Goal: Task Accomplishment & Management: Manage account settings

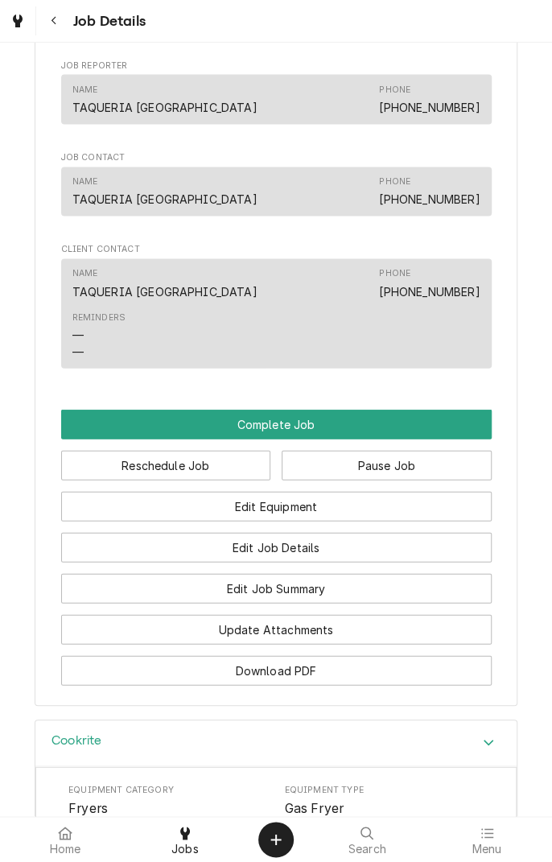
scroll to position [990, 0]
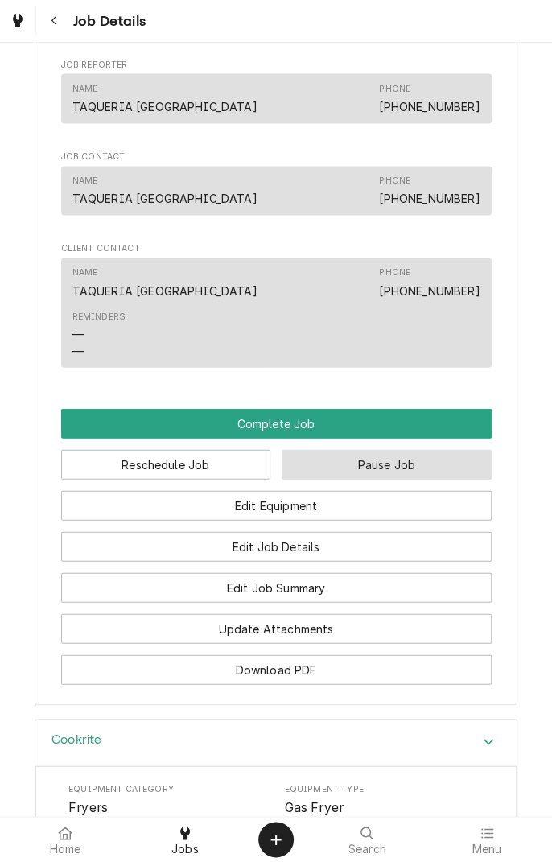
click at [410, 479] on button "Pause Job" at bounding box center [387, 464] width 210 height 30
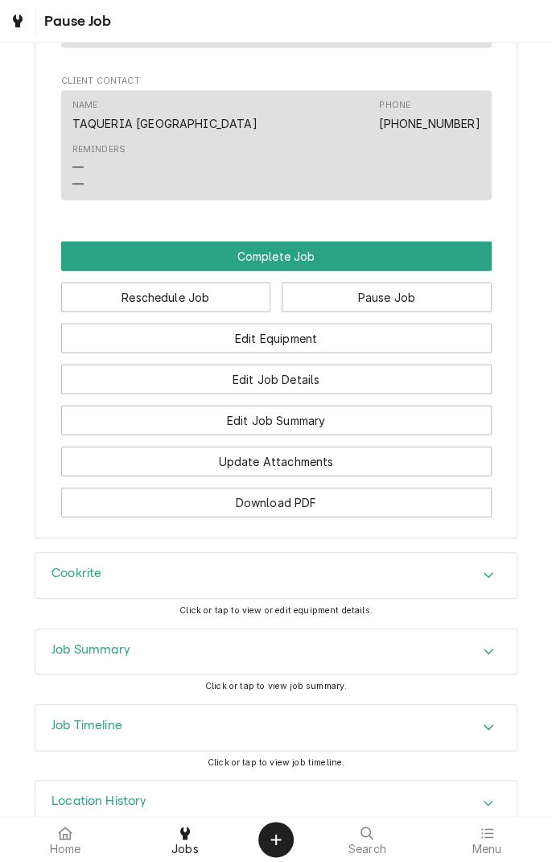
scroll to position [1214, 0]
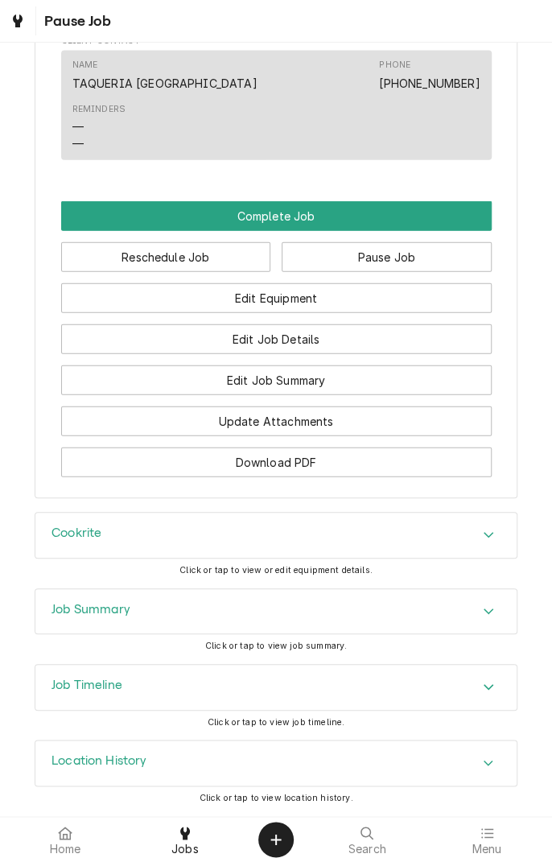
click at [427, 266] on button "Pause Job" at bounding box center [387, 257] width 210 height 30
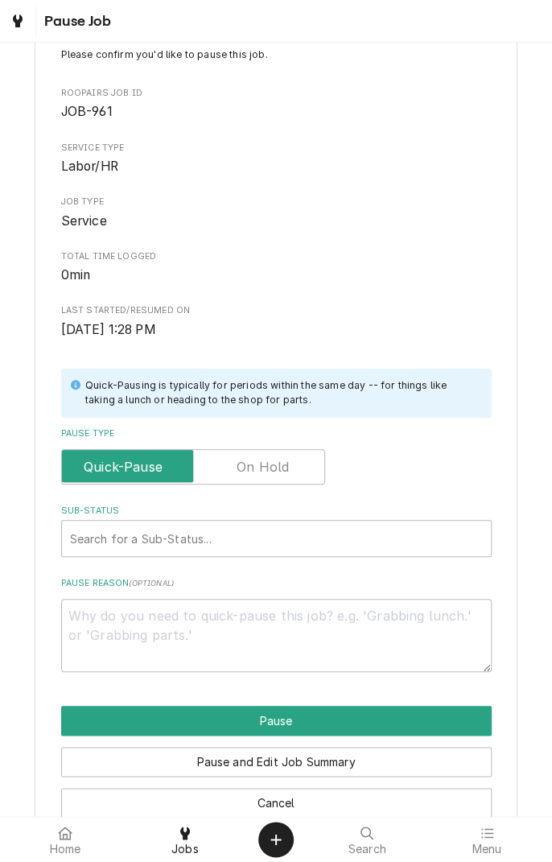
scroll to position [82, 0]
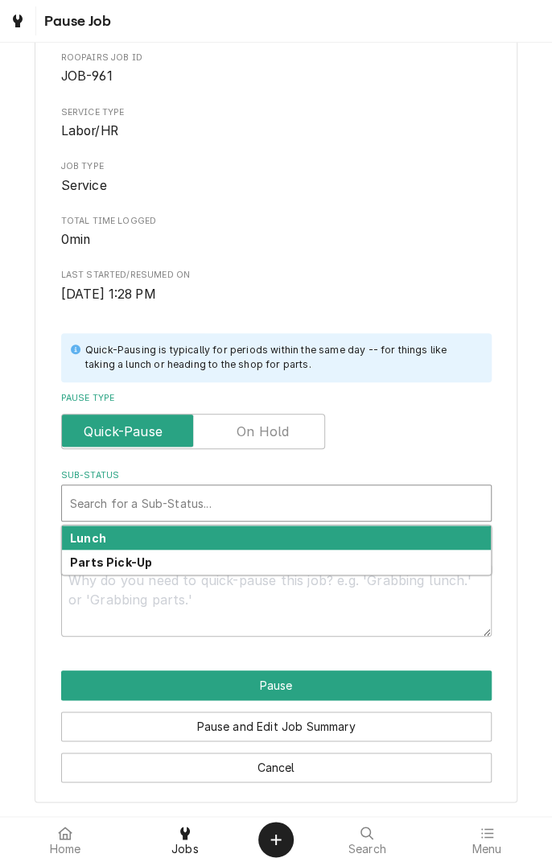
type textarea "x"
click at [293, 425] on input "Pause Type" at bounding box center [193, 431] width 250 height 35
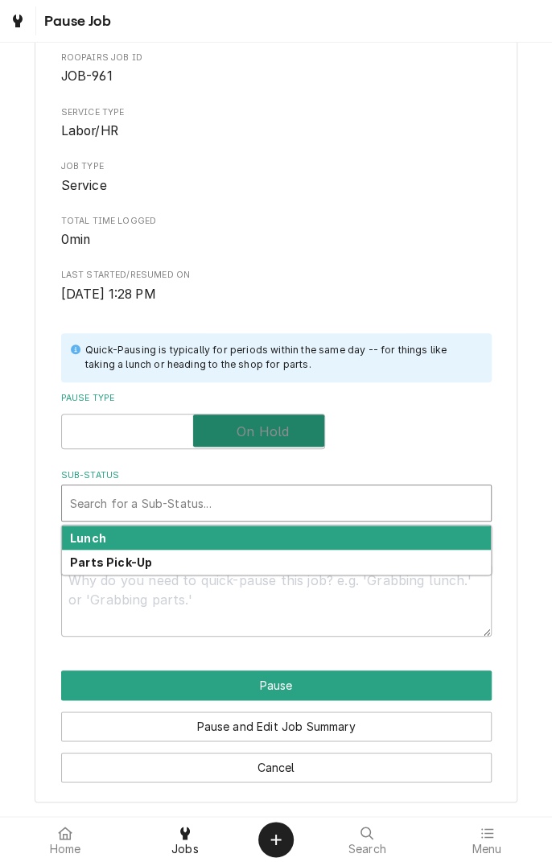
checkbox input "true"
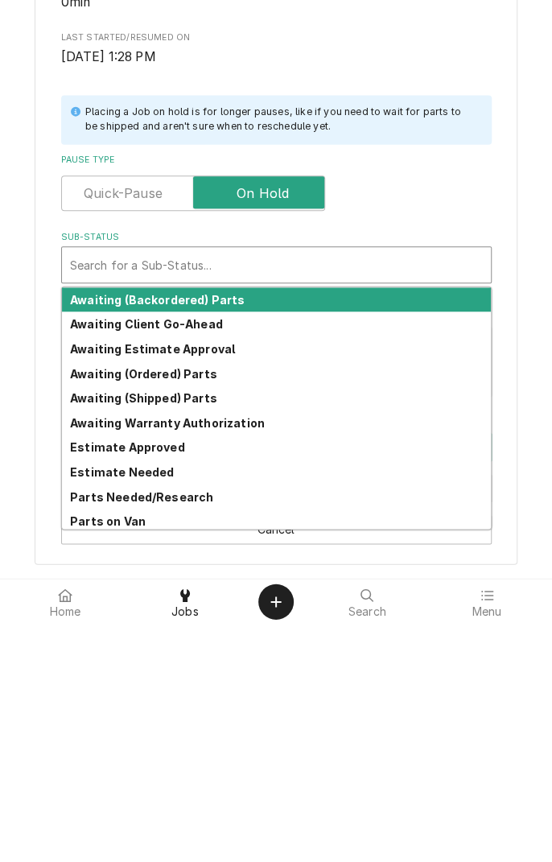
click at [209, 617] on div "Awaiting (Ordered) Parts" at bounding box center [276, 612] width 429 height 25
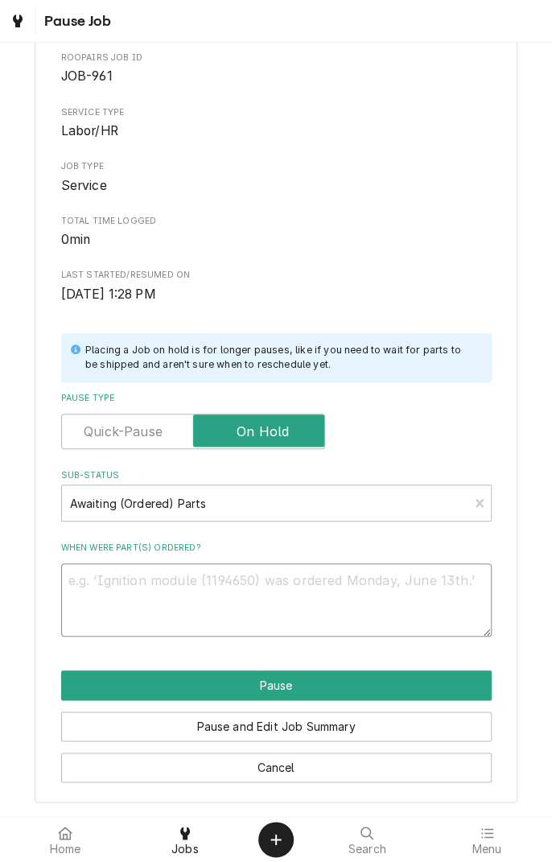
click at [341, 586] on textarea "When were part(s) ordered?" at bounding box center [276, 600] width 431 height 72
type textarea "x"
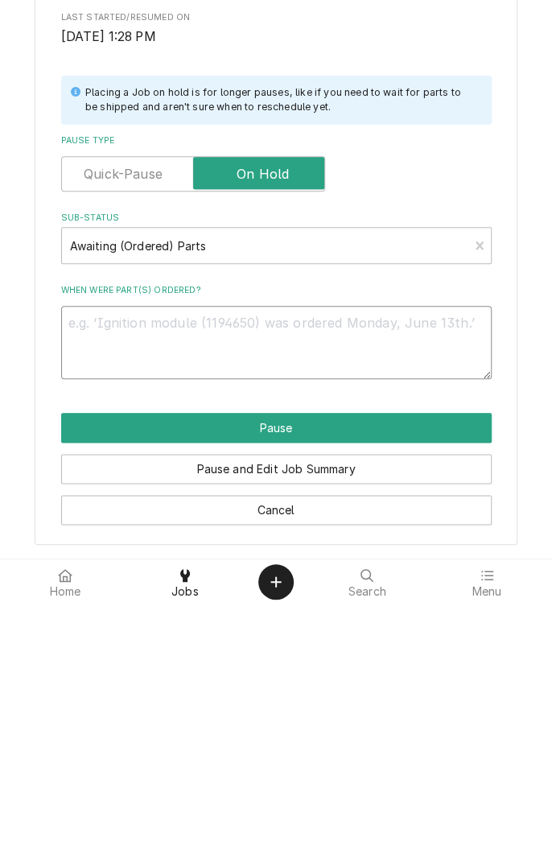
type textarea "N"
type textarea "x"
type textarea "Ne"
type textarea "x"
type textarea "Nee"
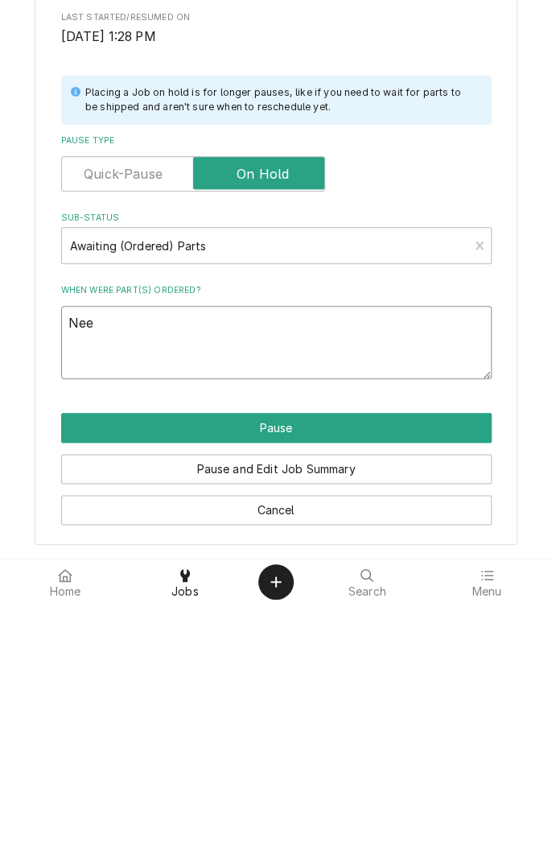
type textarea "x"
type textarea "Need"
type textarea "x"
type textarea "Need"
type textarea "x"
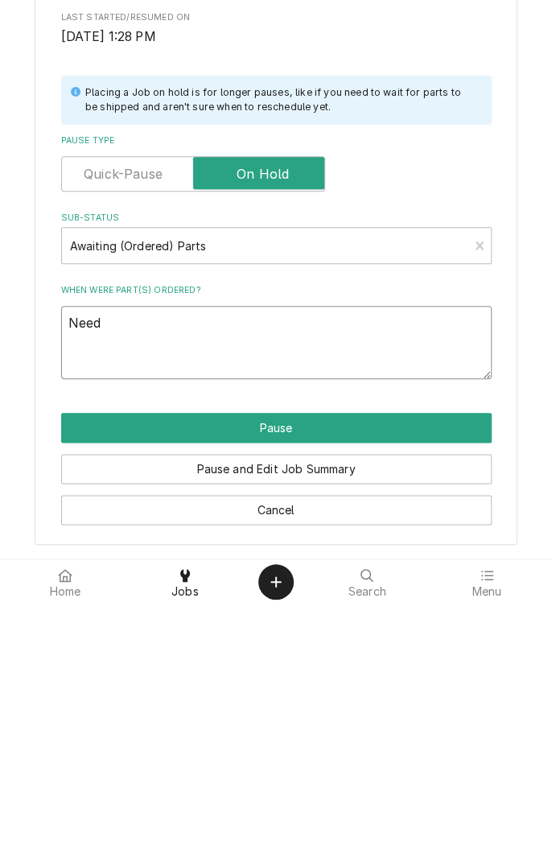
type textarea "Need h"
type textarea "x"
type textarea "Need hi"
type textarea "x"
type textarea "Need hig"
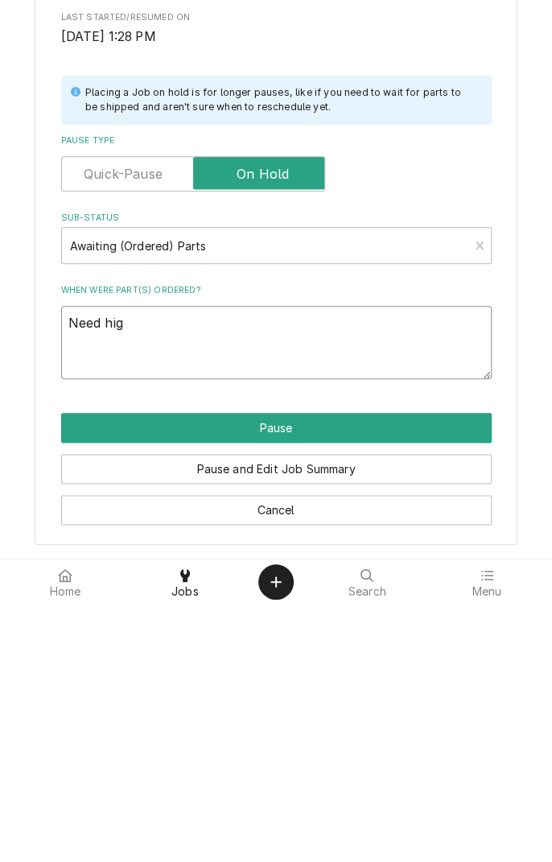
type textarea "x"
type textarea "Need high"
type textarea "x"
type textarea "Need high"
type textarea "x"
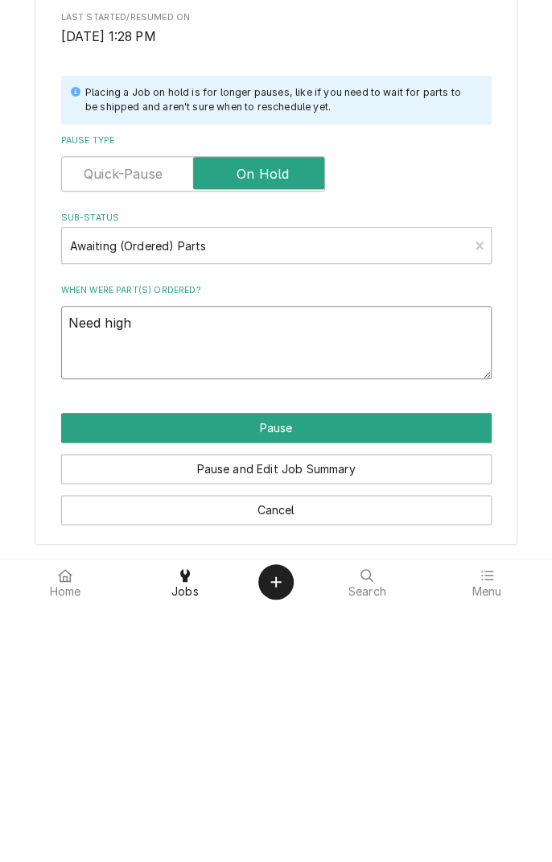
type textarea "Need high l"
type textarea "x"
type textarea "Need high li"
type textarea "x"
type textarea "Need high lim"
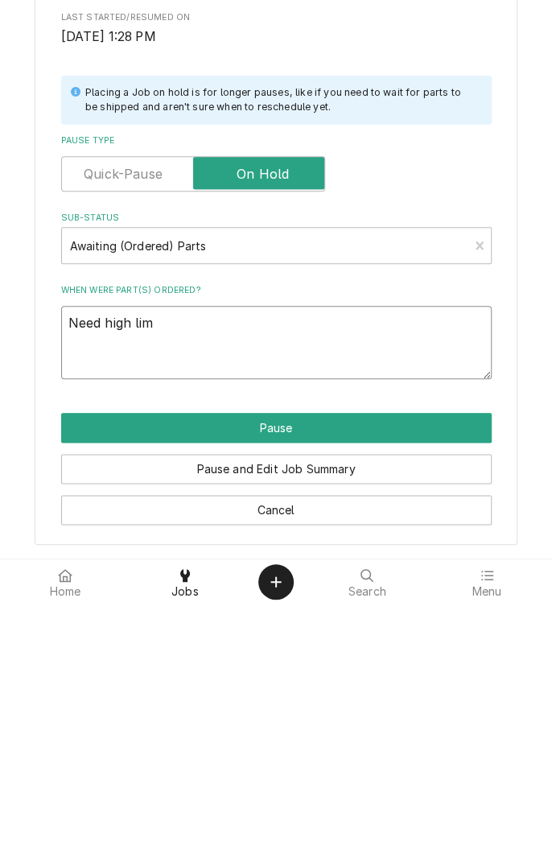
type textarea "x"
type textarea "Need high limi"
type textarea "x"
type textarea "Need high limit"
type textarea "x"
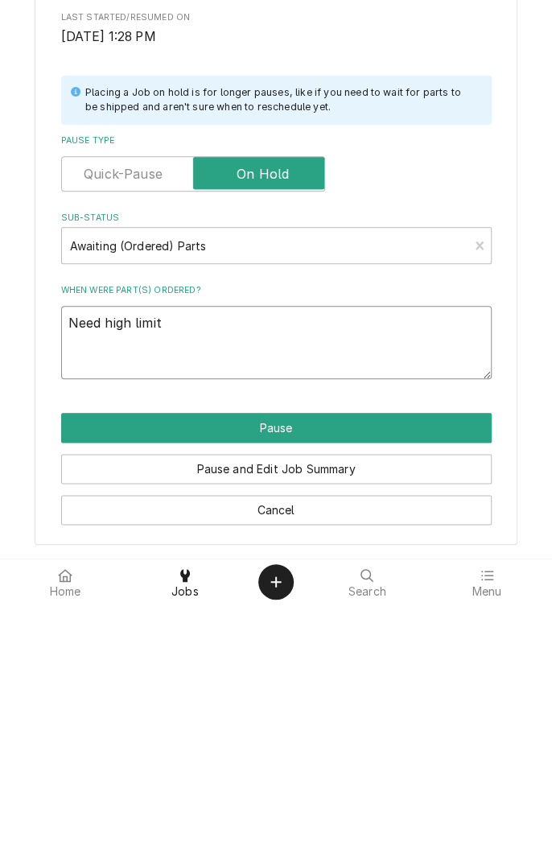
type textarea "Need high limit"
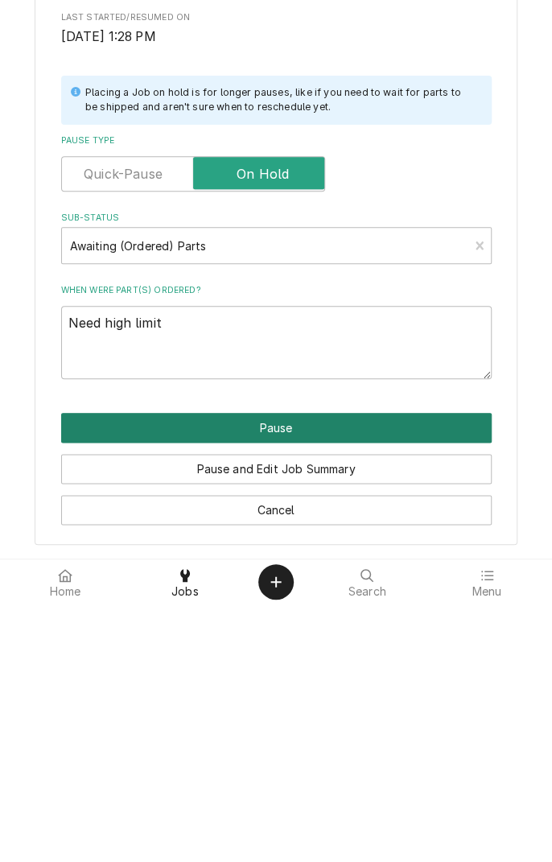
click at [358, 684] on button "Pause" at bounding box center [276, 686] width 431 height 30
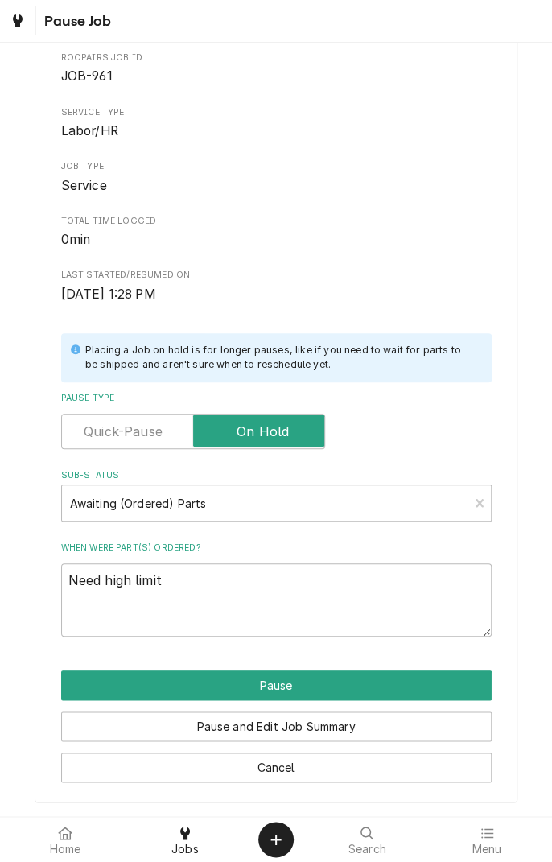
type textarea "x"
